Goal: Information Seeking & Learning: Find specific fact

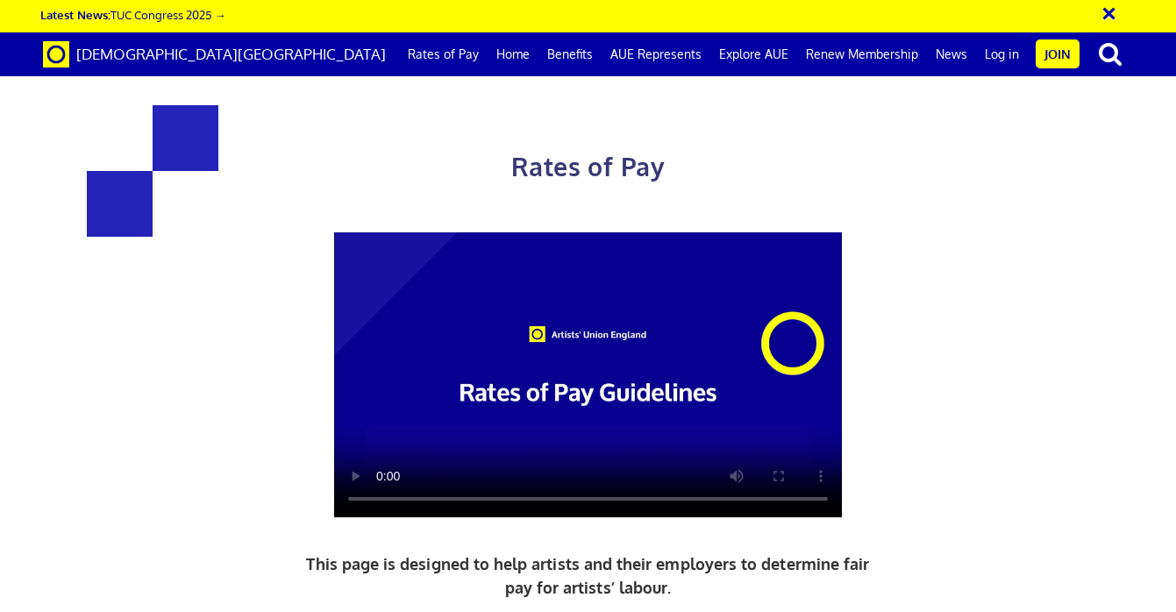
scroll to position [795, 0]
drag, startPoint x: 888, startPoint y: 454, endPoint x: 600, endPoint y: 345, distance: 308.2
copy div "£387.21 a day ½ £212.97 per ½ day £48.40 an hour lead artist/project manager"
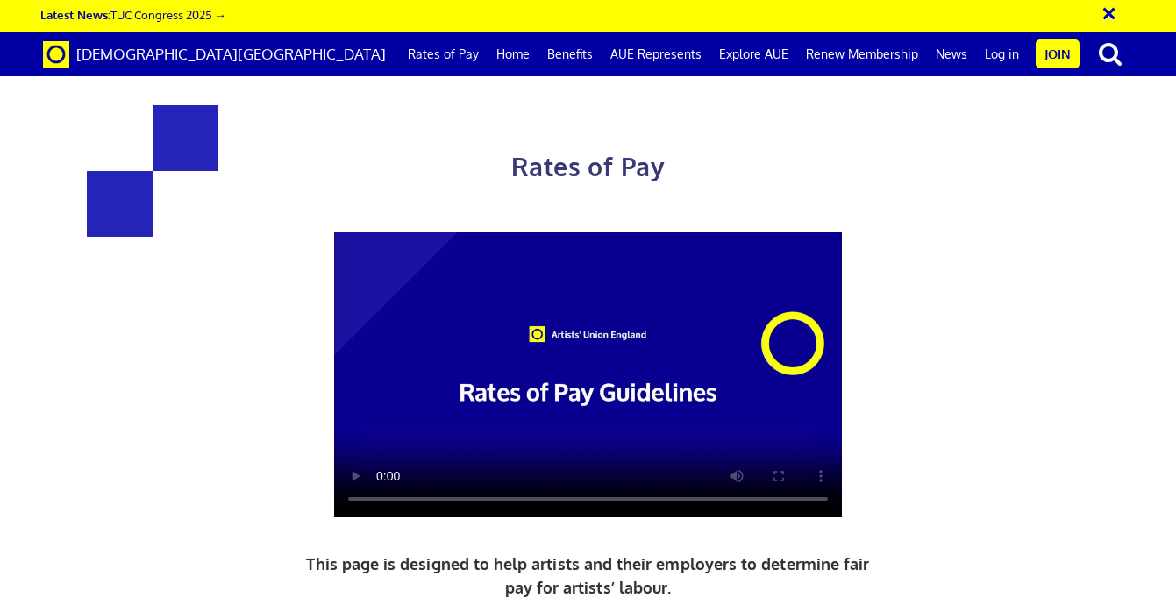
scroll to position [843, 0]
drag, startPoint x: 652, startPoint y: 301, endPoint x: 878, endPoint y: 398, distance: 245.4
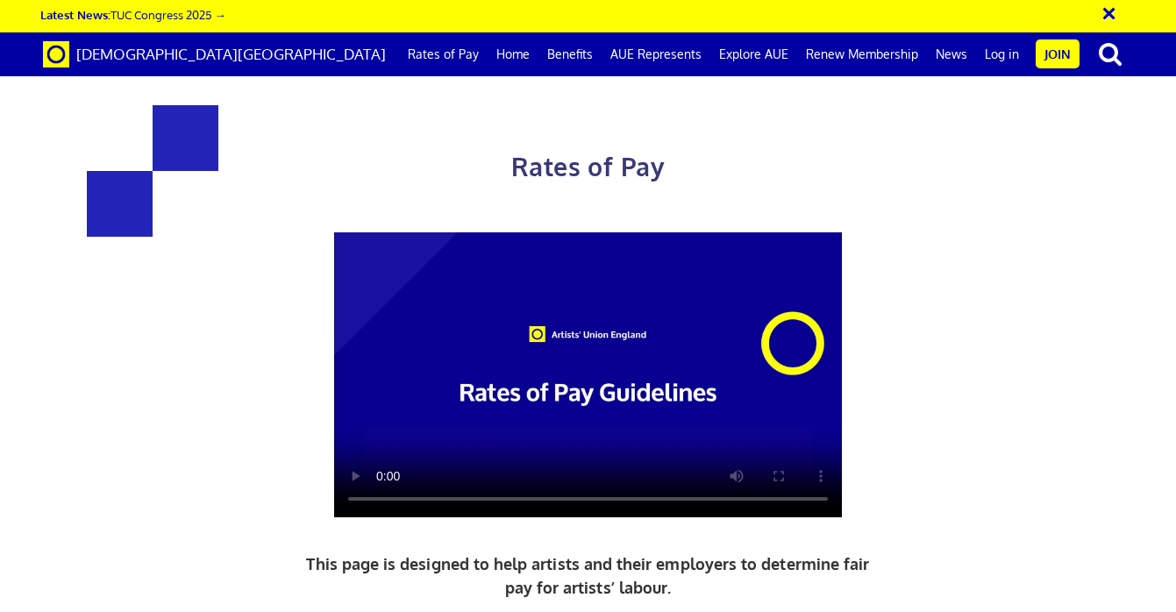
drag, startPoint x: 247, startPoint y: 251, endPoint x: 891, endPoint y: 362, distance: 653.1
drag, startPoint x: 888, startPoint y: 473, endPoint x: 256, endPoint y: 367, distance: 640.8
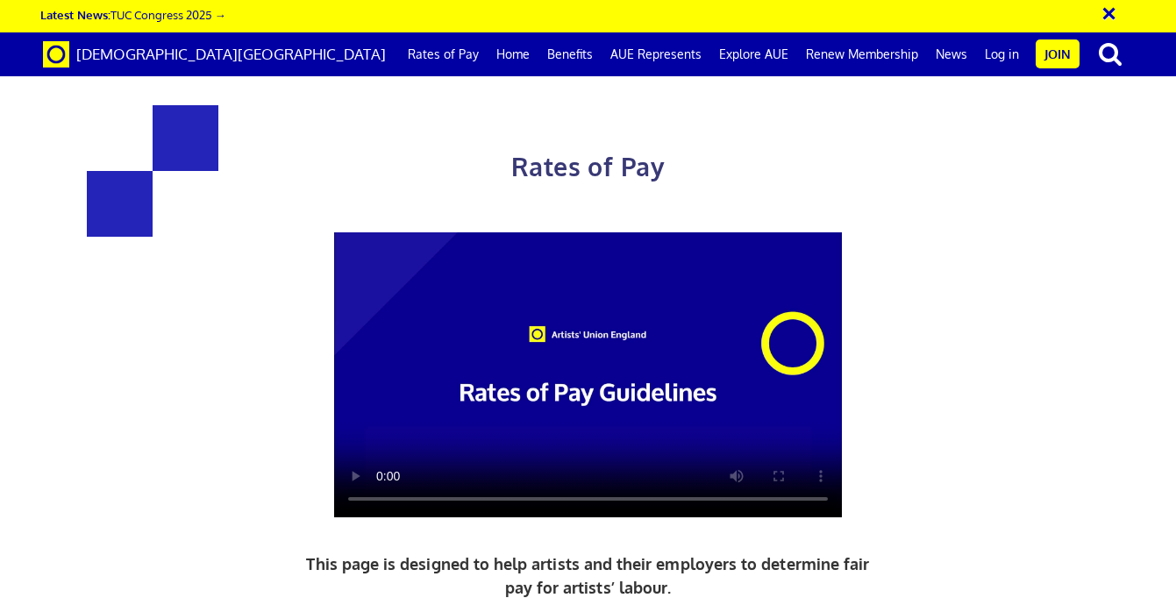
copy div "£352.01 a day ½ £193.61 per ½ day £44.00 an hour 5+ years experience £387.21 a …"
